Goal: Transaction & Acquisition: Book appointment/travel/reservation

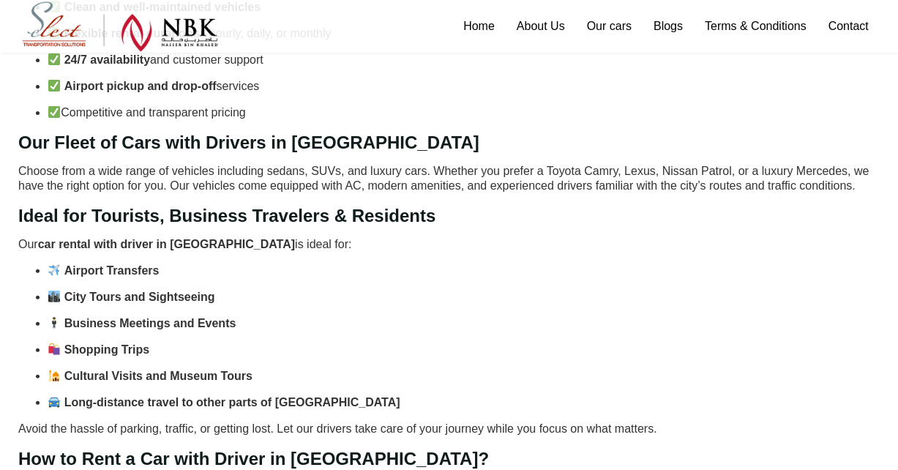
scroll to position [439, 0]
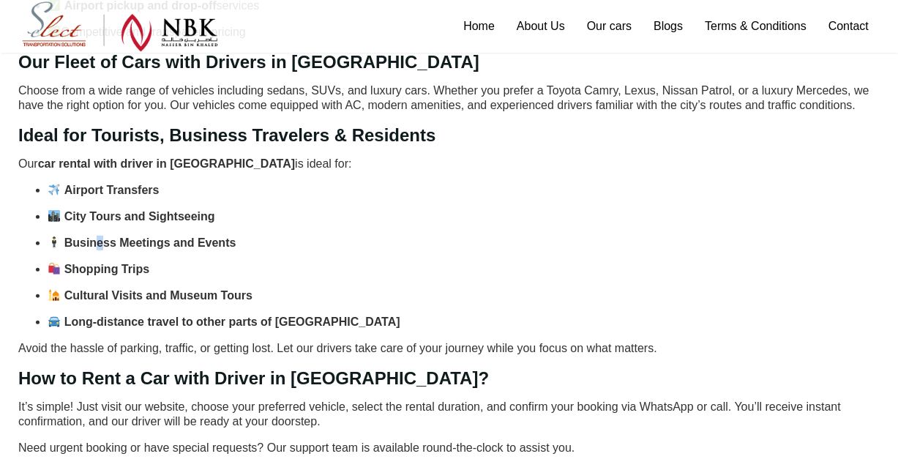
click at [100, 236] on strong "Business Meetings and Events" at bounding box center [150, 242] width 172 height 12
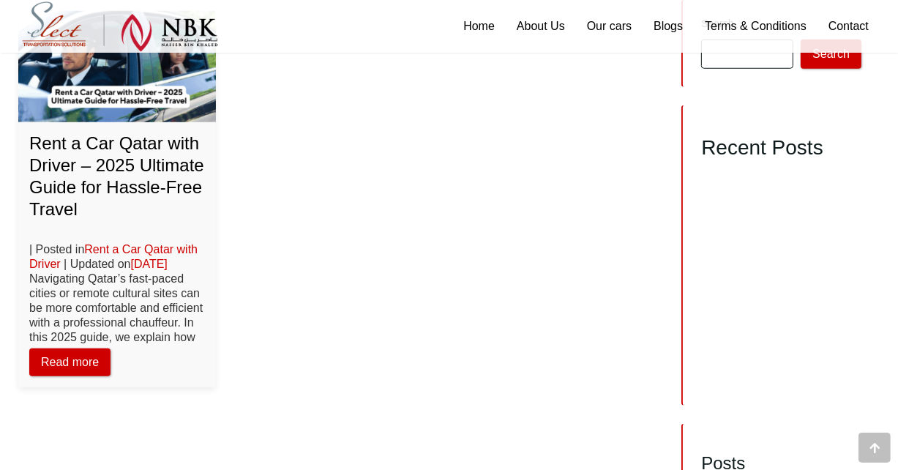
scroll to position [1024, 0]
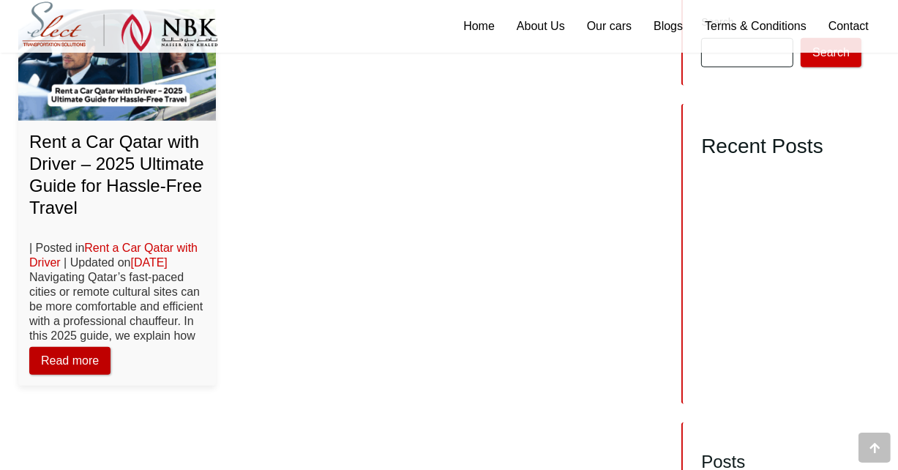
click at [83, 364] on link "Read more" at bounding box center [69, 361] width 81 height 28
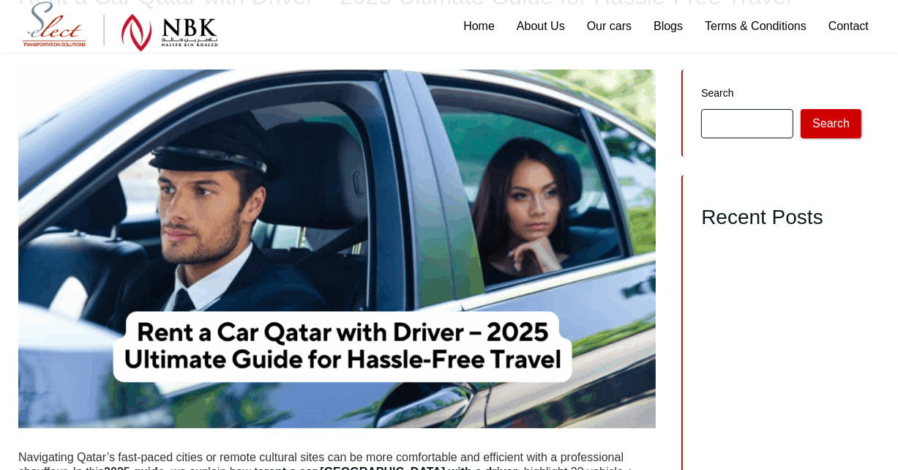
scroll to position [125, 0]
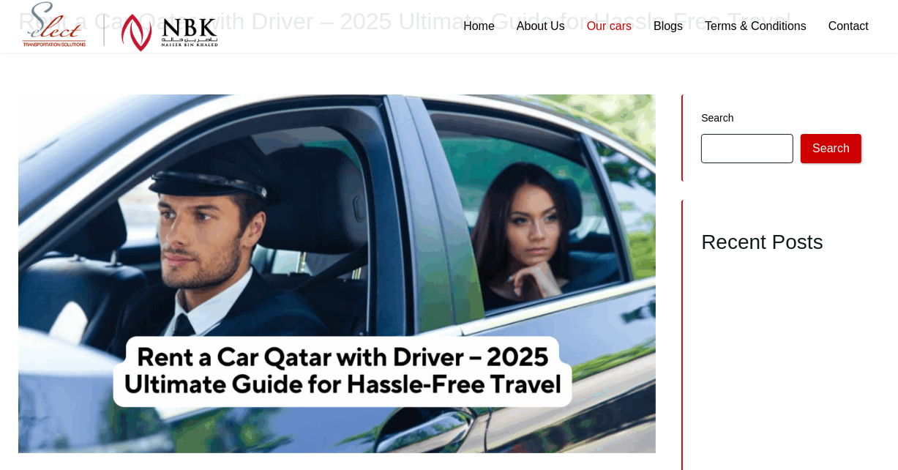
click at [604, 28] on link "Our cars" at bounding box center [609, 26] width 67 height 53
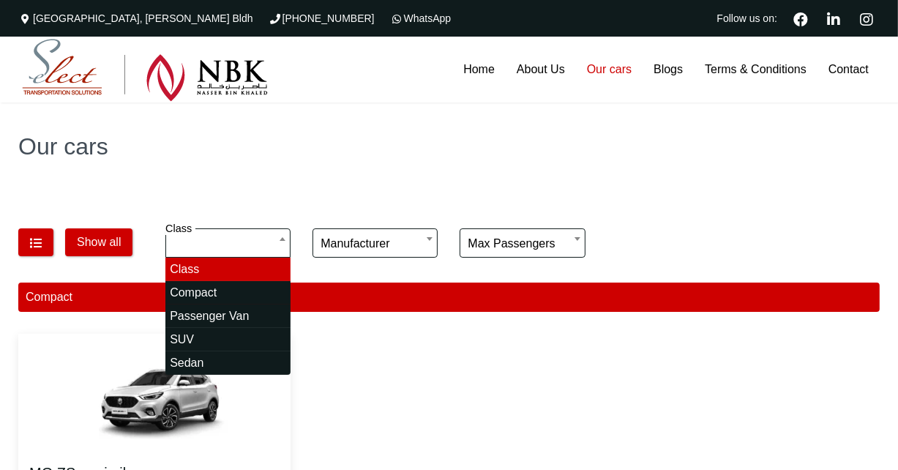
click at [492, 241] on div "**********" at bounding box center [522, 245] width 147 height 51
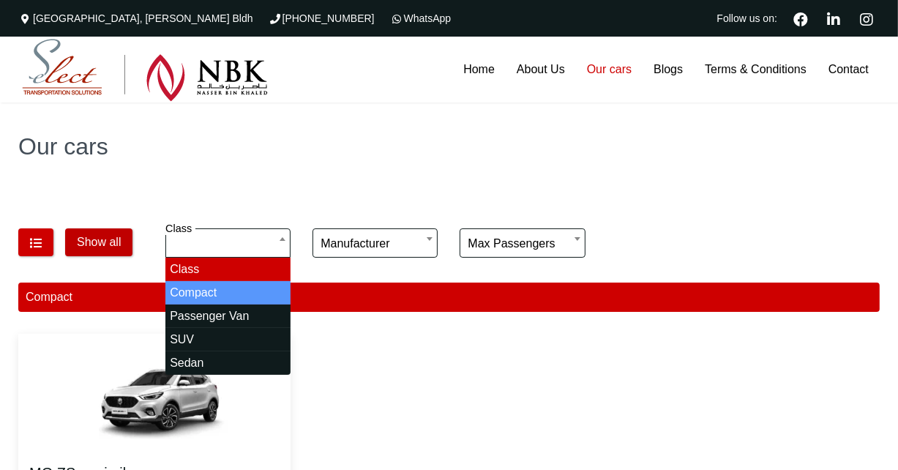
click at [104, 241] on button "Show all" at bounding box center [98, 242] width 67 height 28
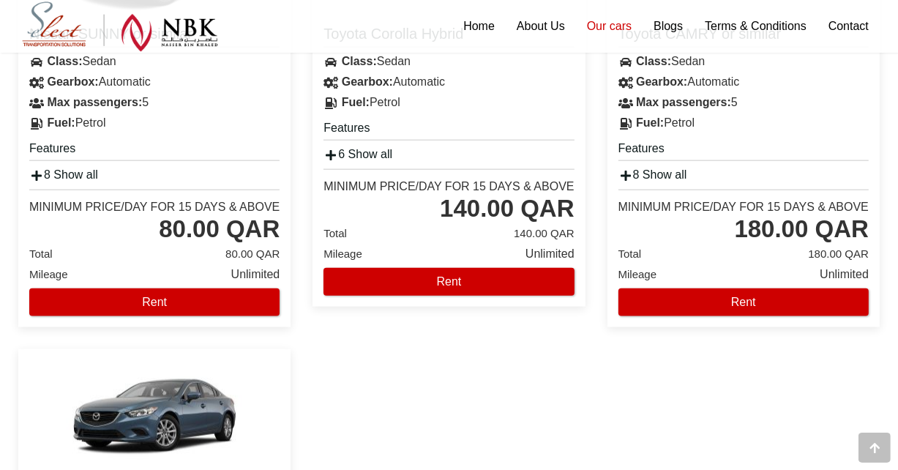
scroll to position [1390, 0]
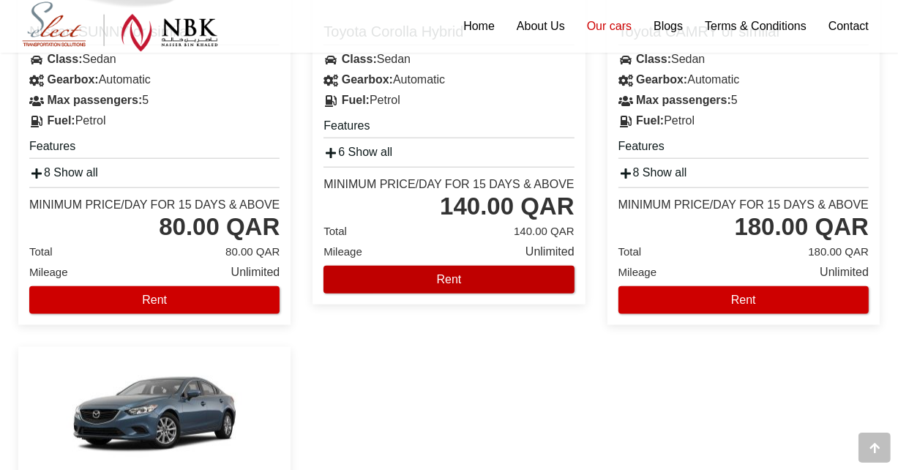
click at [451, 274] on button "Rent" at bounding box center [448, 280] width 250 height 28
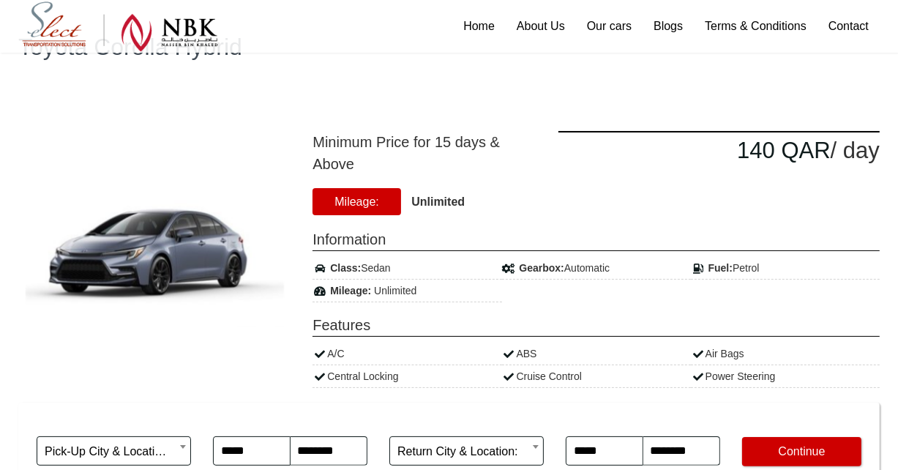
scroll to position [146, 0]
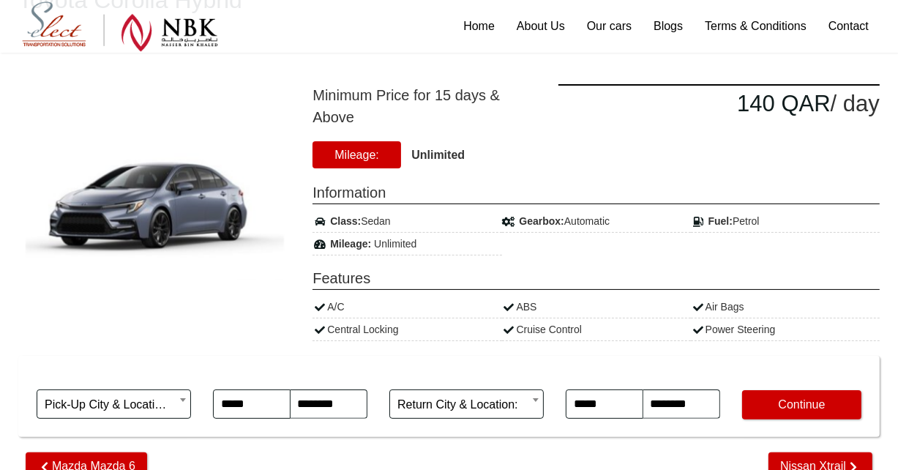
click at [187, 232] on img at bounding box center [154, 200] width 273 height 176
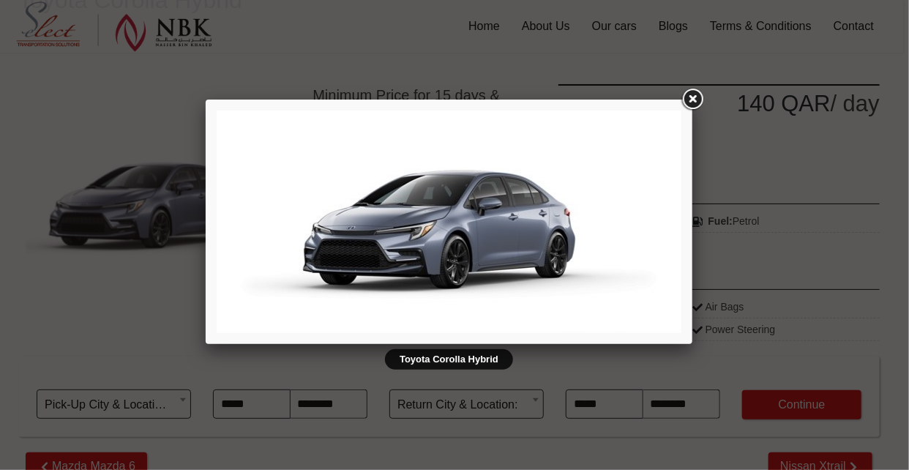
click at [687, 94] on link at bounding box center [692, 99] width 26 height 26
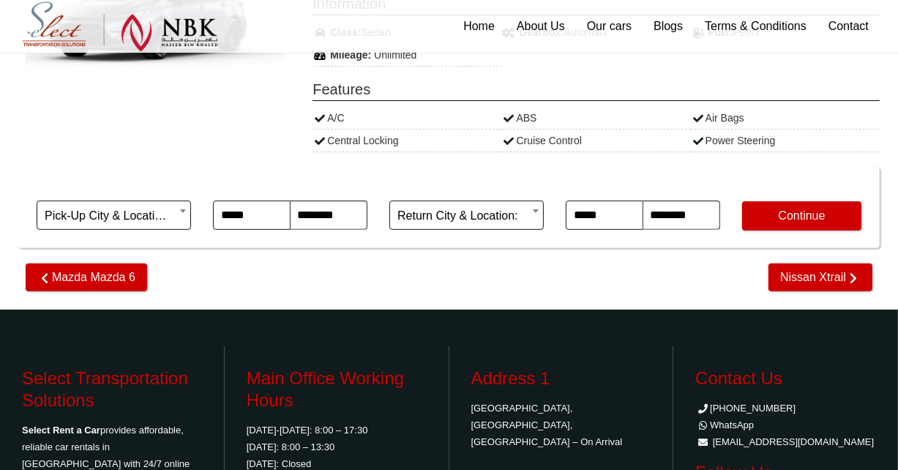
scroll to position [366, 0]
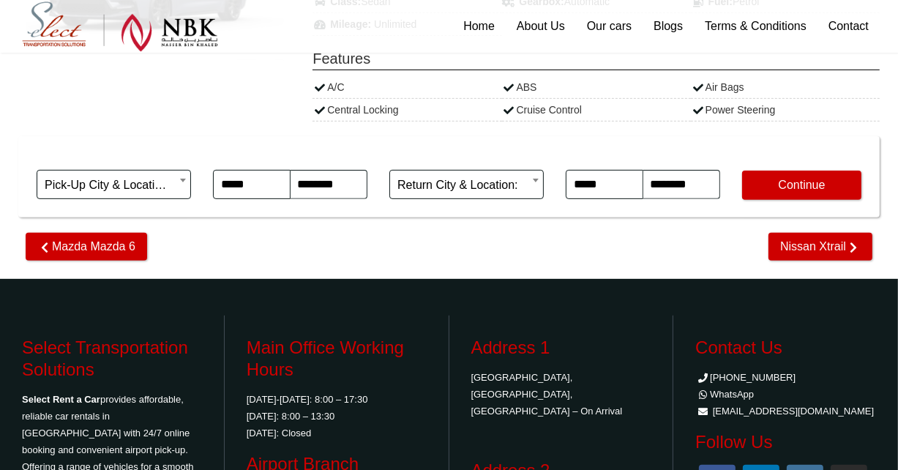
click at [146, 185] on body "The Commercial Avenue, Sayer Bldh (+974)31366623 WhatsApp Follow us on: Home Ab…" at bounding box center [449, 127] width 898 height 986
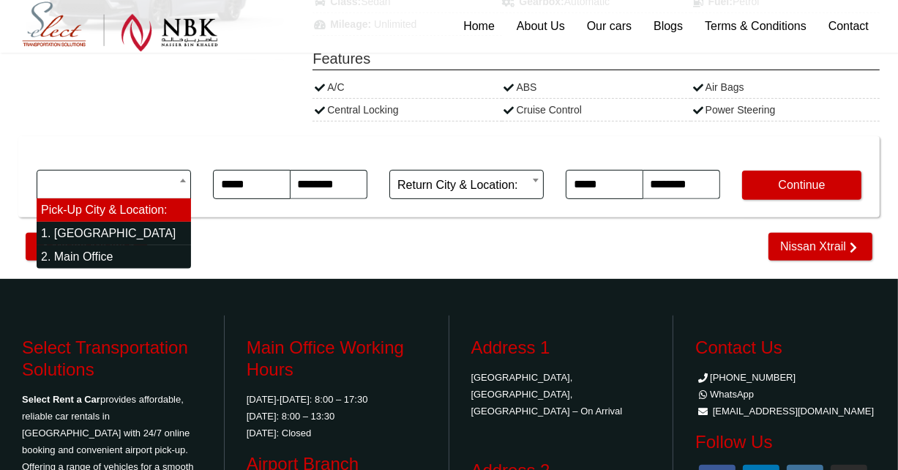
click at [177, 138] on div "**********" at bounding box center [448, 176] width 861 height 81
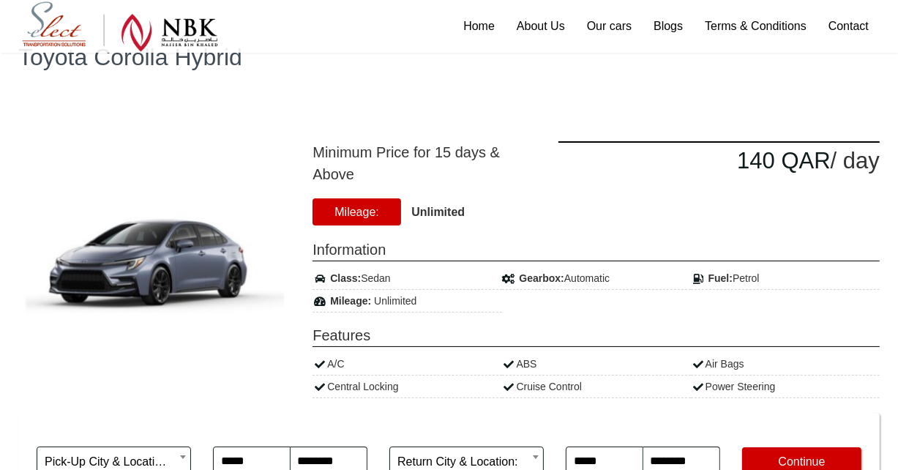
scroll to position [0, 0]
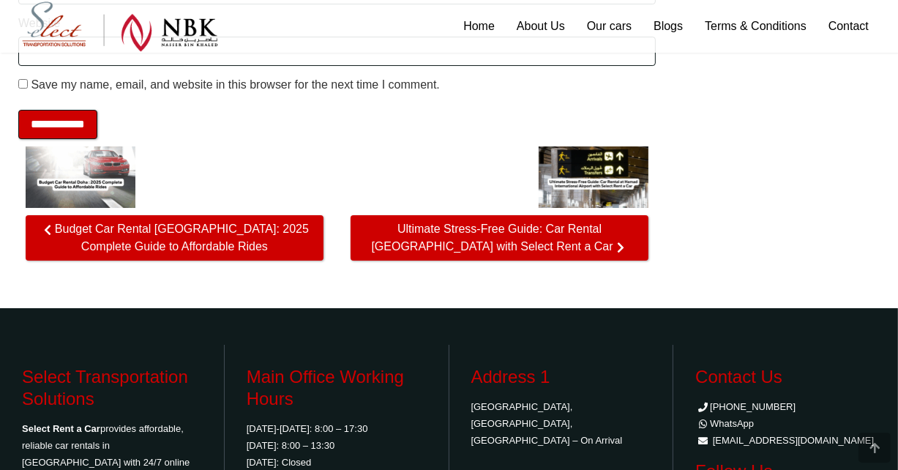
scroll to position [4296, 0]
